Goal: Information Seeking & Learning: Learn about a topic

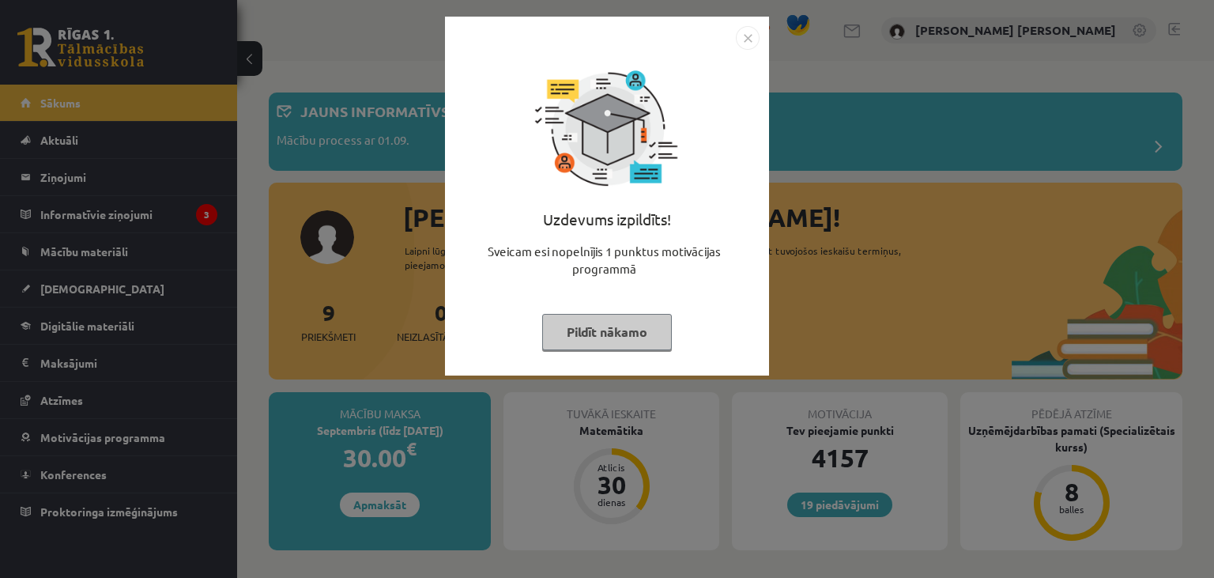
click at [629, 334] on button "Pildīt nākamo" at bounding box center [607, 332] width 130 height 36
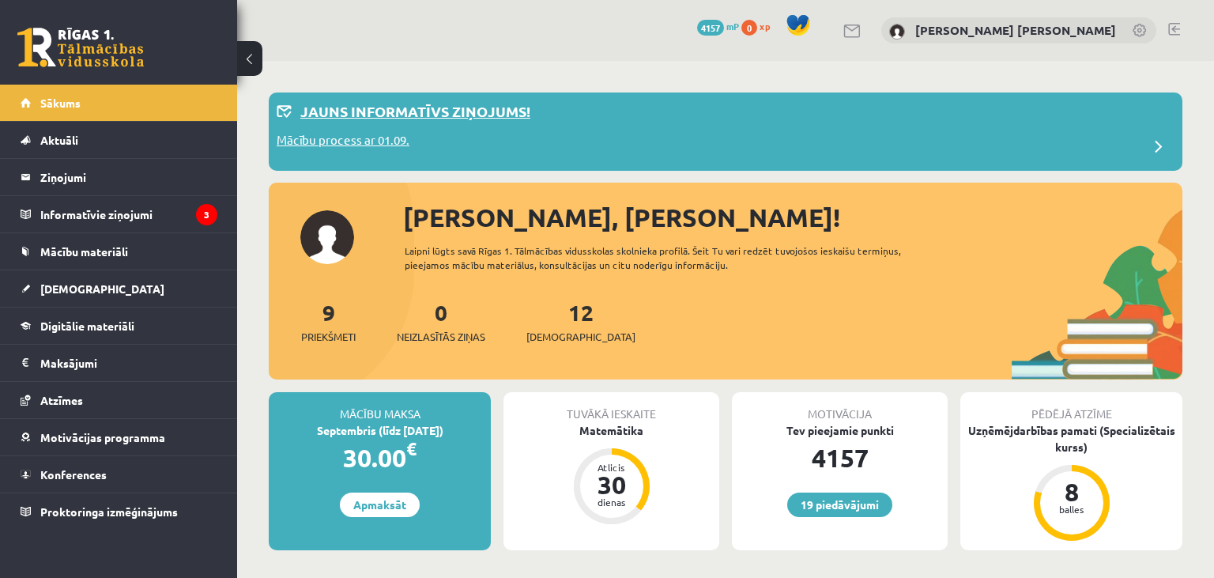
click at [435, 138] on div "Mācību process ar 01.09." at bounding box center [726, 147] width 898 height 32
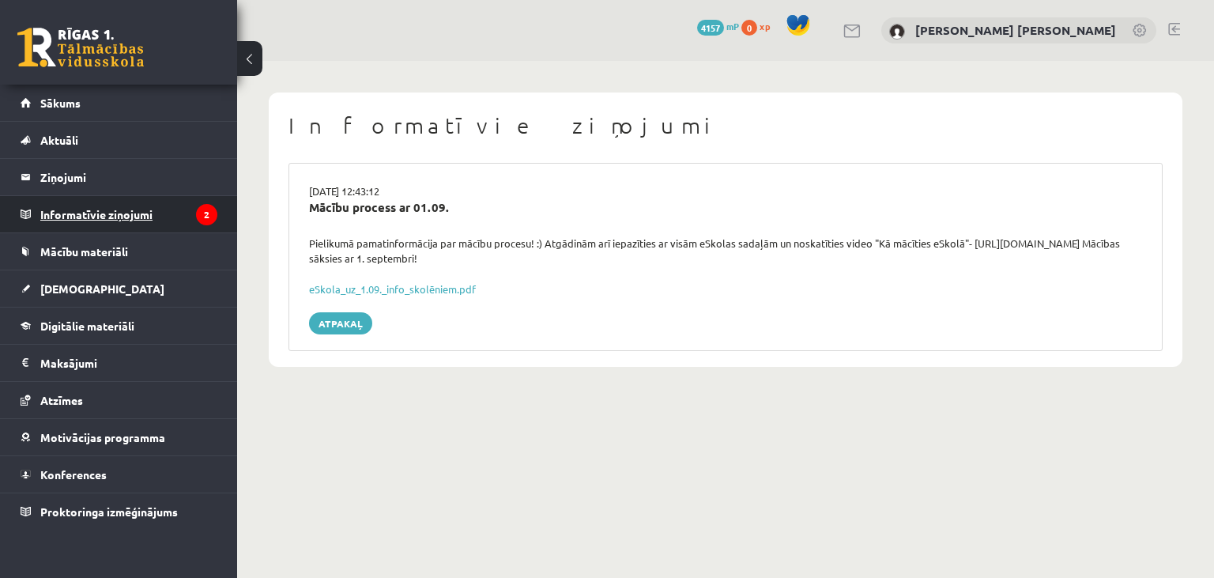
click at [192, 209] on legend "Informatīvie ziņojumi 2" at bounding box center [128, 214] width 177 height 36
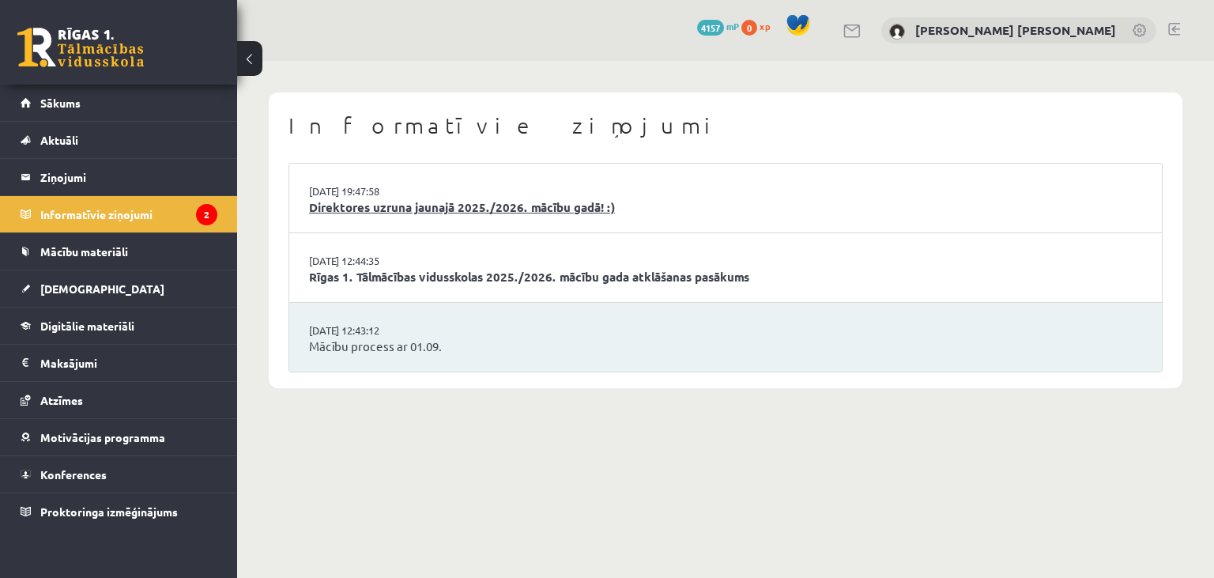
click at [363, 211] on link "Direktores uzruna jaunajā 2025./2026. mācību gadā! :)" at bounding box center [725, 207] width 833 height 18
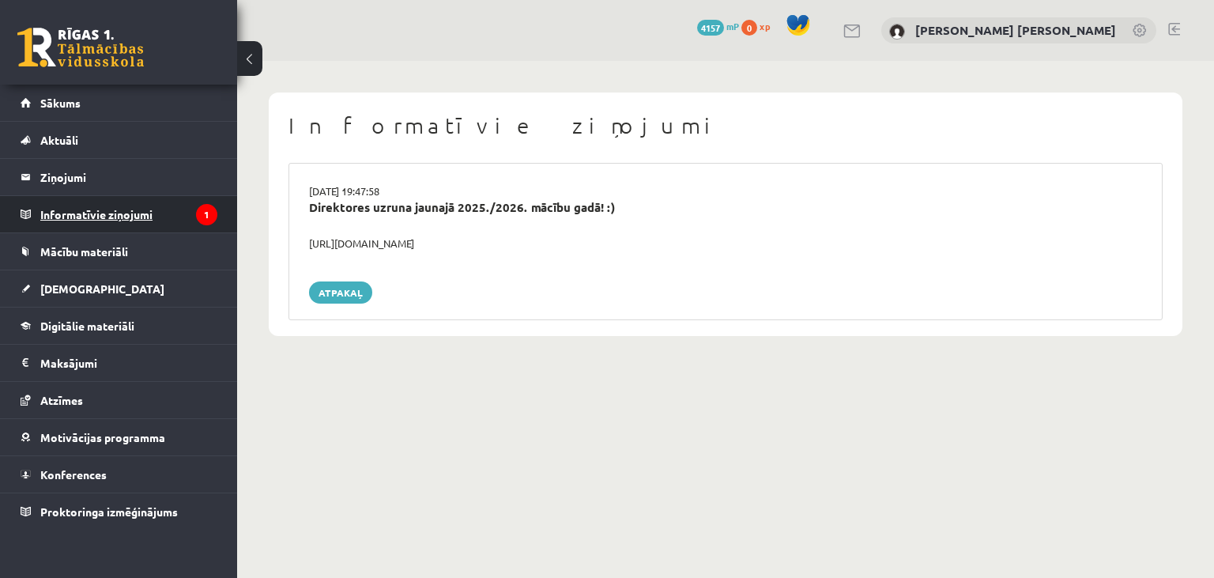
click at [206, 211] on icon "1" at bounding box center [206, 214] width 21 height 21
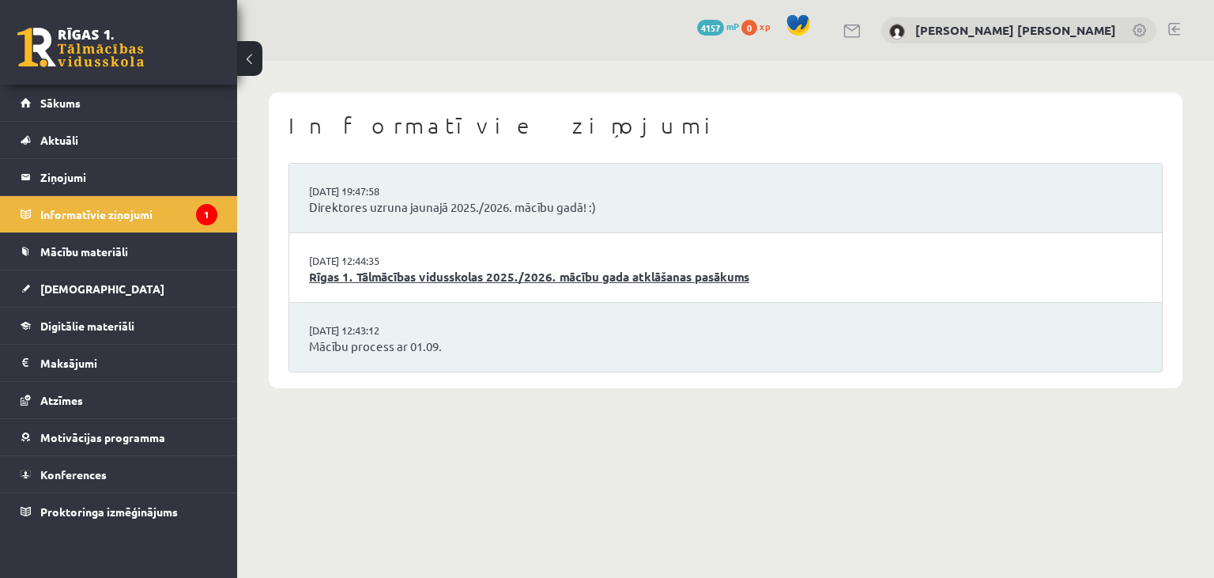
click at [406, 274] on link "Rīgas 1. Tālmācības vidusskolas 2025./2026. mācību gada atklāšanas pasākums" at bounding box center [725, 277] width 833 height 18
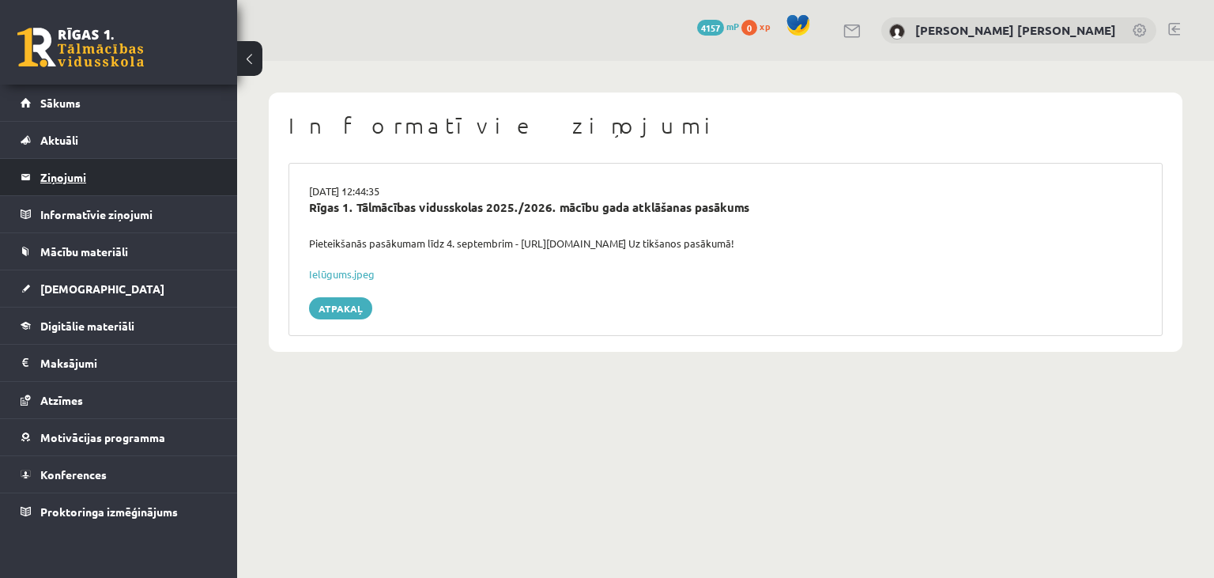
click at [93, 183] on legend "Ziņojumi 0" at bounding box center [128, 177] width 177 height 36
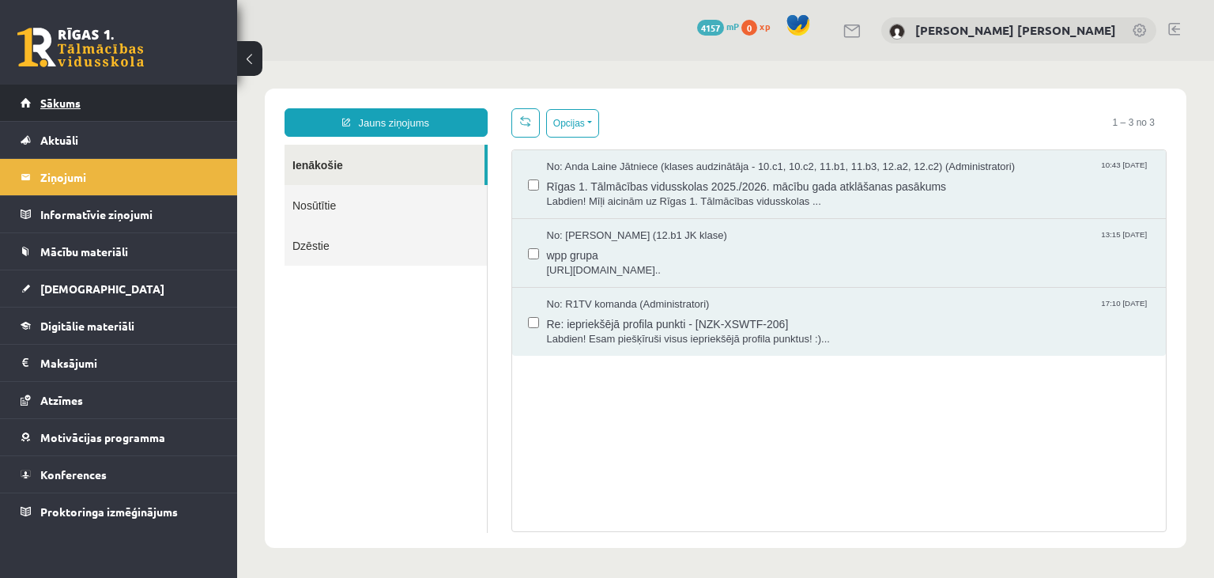
click at [95, 106] on link "Sākums" at bounding box center [119, 103] width 197 height 36
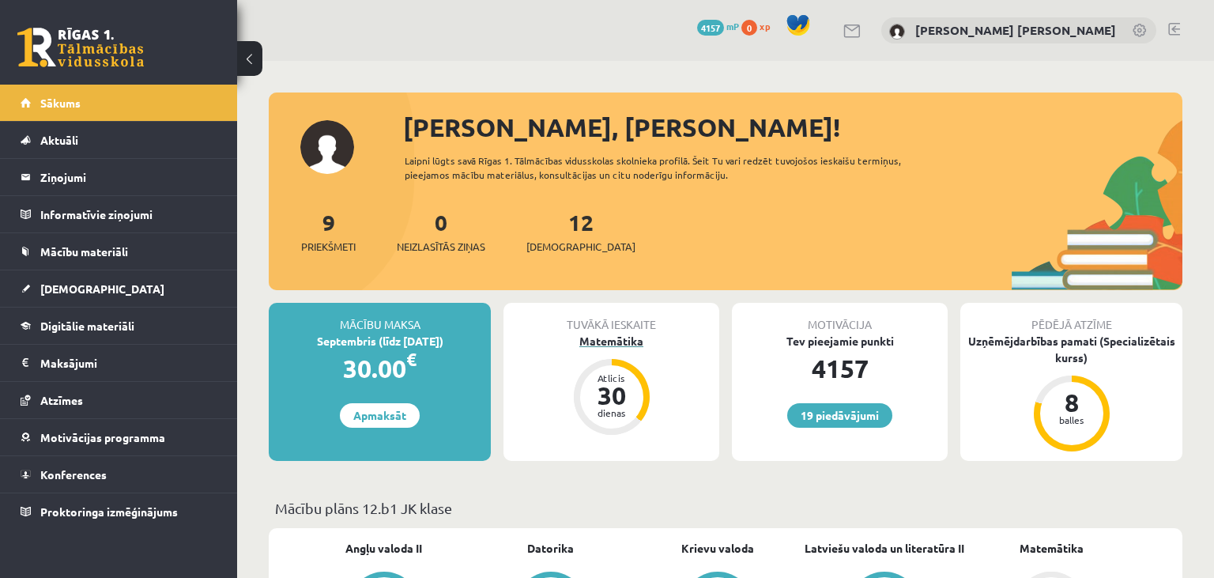
click at [632, 343] on div "Matemātika" at bounding box center [612, 341] width 216 height 17
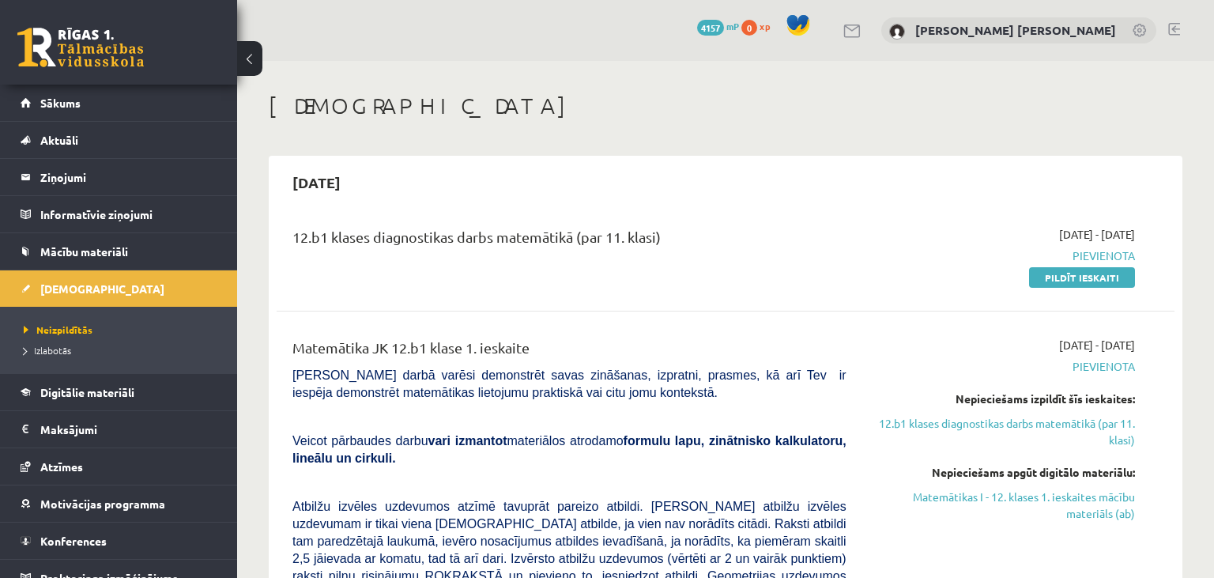
click at [1178, 24] on link at bounding box center [1175, 29] width 12 height 13
